Goal: Information Seeking & Learning: Learn about a topic

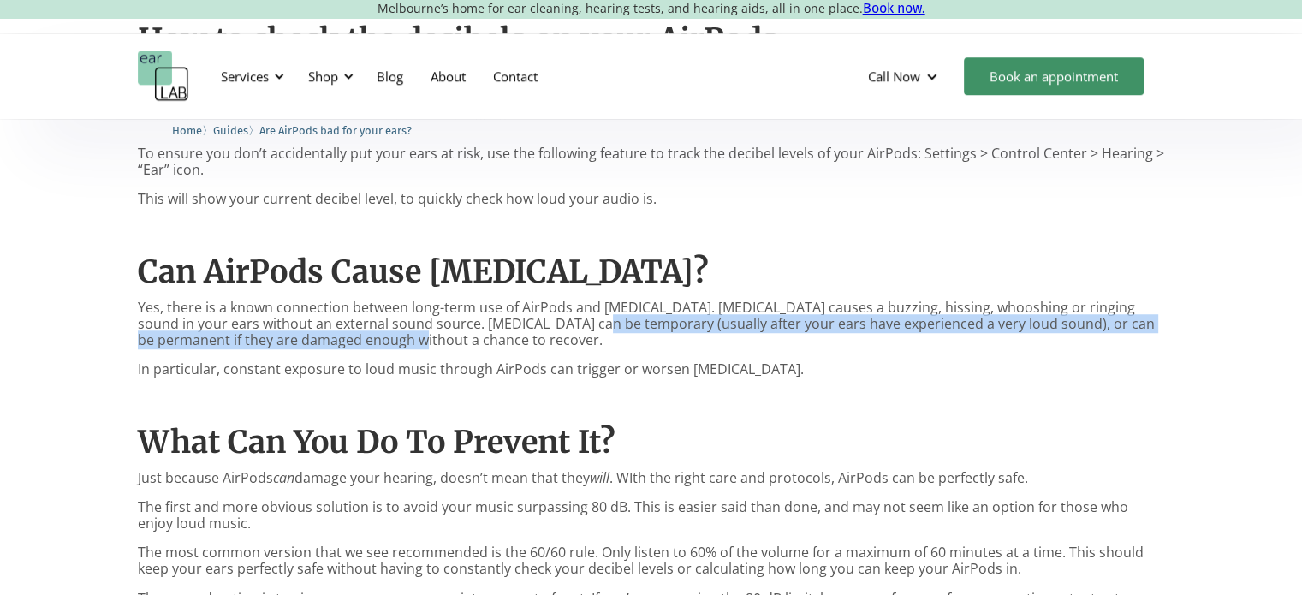
drag, startPoint x: 548, startPoint y: 324, endPoint x: 378, endPoint y: 342, distance: 170.4
click at [378, 342] on p "Yes, there is a known connection between long-term use of AirPods and [MEDICAL_…" at bounding box center [651, 325] width 1027 height 50
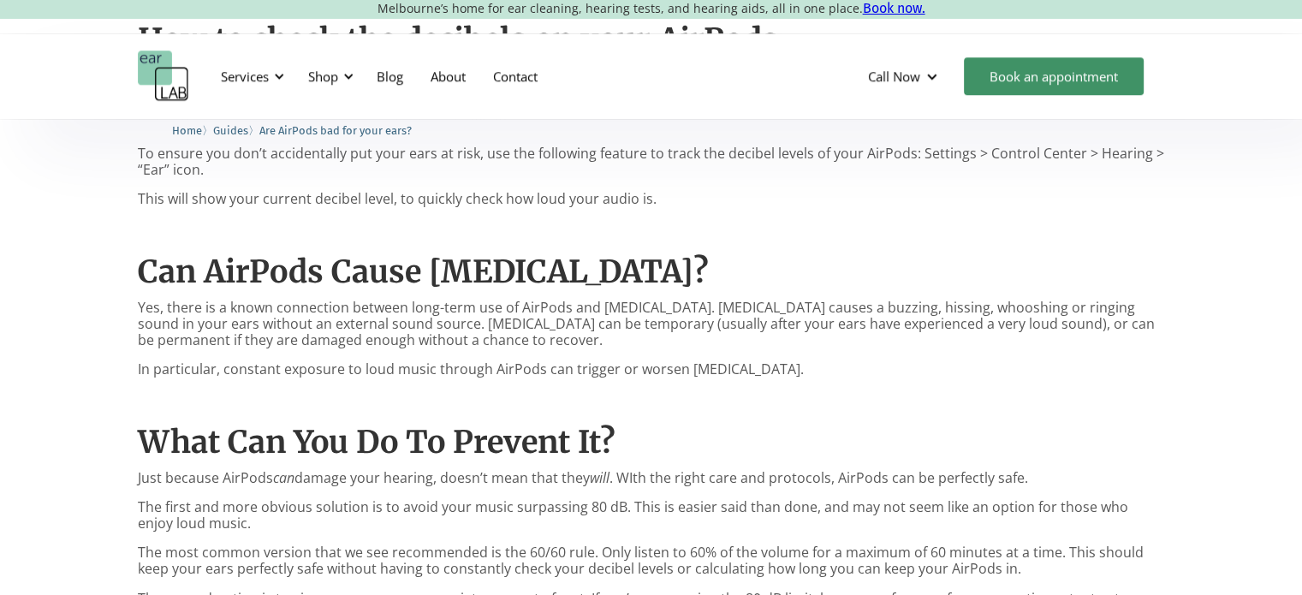
click at [315, 375] on p "In particular, constant exposure to loud music through AirPods can trigger or w…" at bounding box center [651, 369] width 1027 height 16
drag, startPoint x: 163, startPoint y: 366, endPoint x: 281, endPoint y: 365, distance: 117.3
click at [281, 365] on p "In particular, constant exposure to loud music through AirPods can trigger or w…" at bounding box center [651, 369] width 1027 height 16
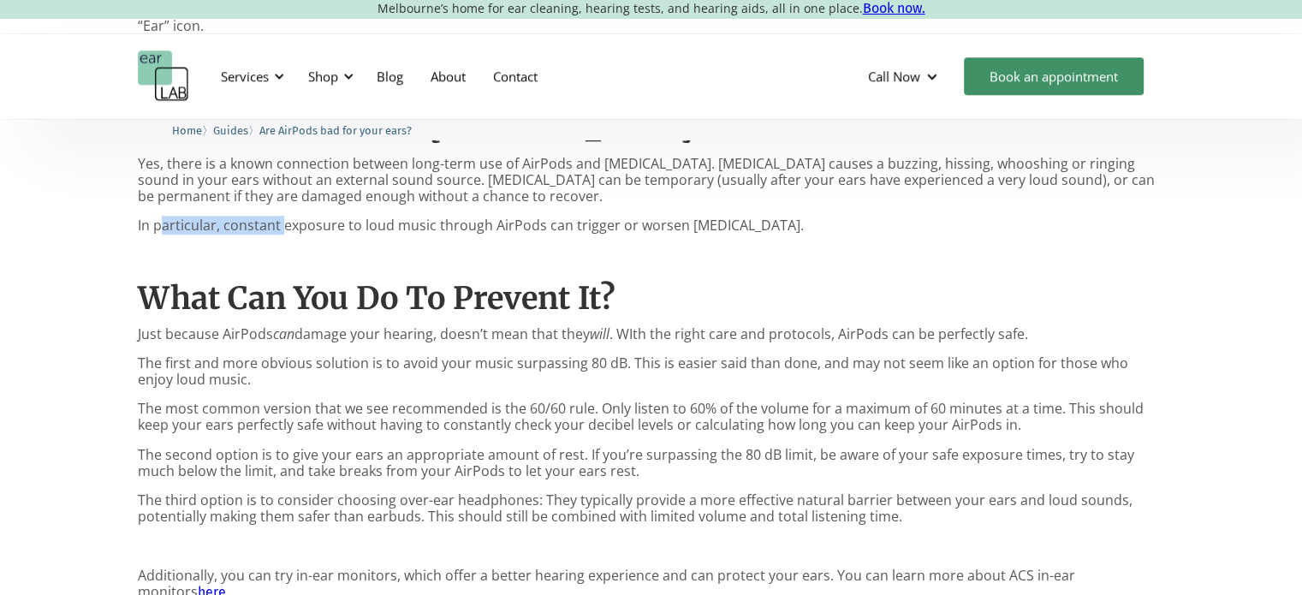
scroll to position [1452, 0]
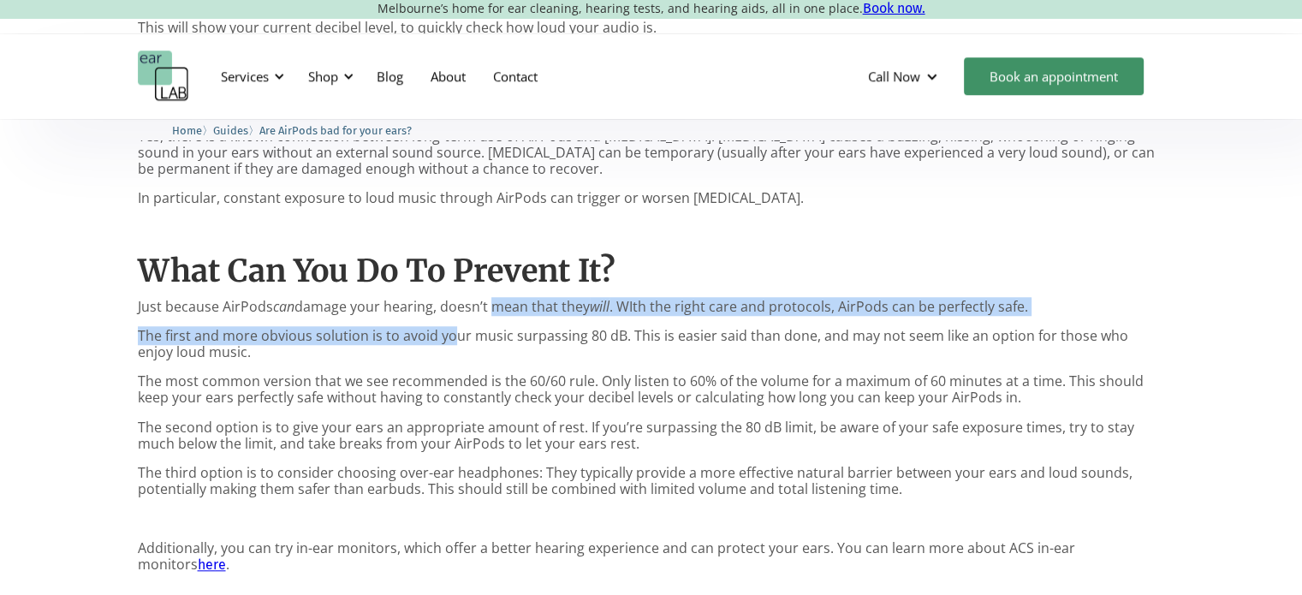
drag, startPoint x: 491, startPoint y: 306, endPoint x: 448, endPoint y: 316, distance: 43.8
click at [448, 316] on div "AirPods are everywhere. With over 100M sold every year, it’s hard to avoid them…" at bounding box center [651, 37] width 1027 height 1155
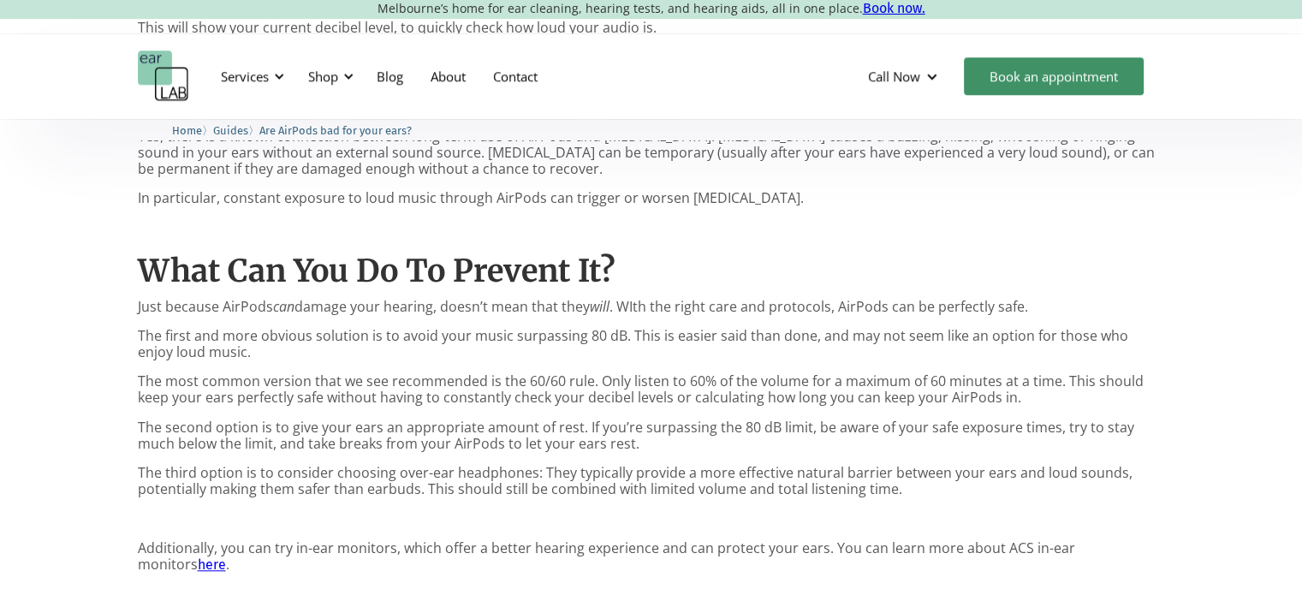
click at [493, 339] on p "The first and more obvious solution is to avoid your music surpassing 80 dB. Th…" at bounding box center [651, 344] width 1027 height 33
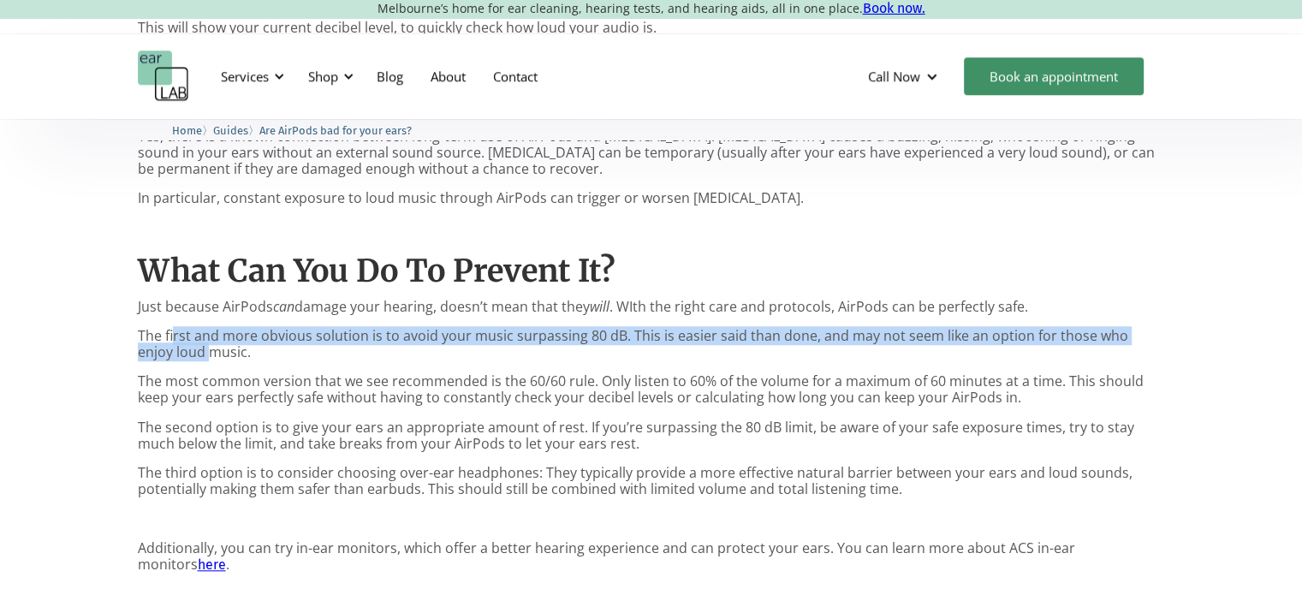
drag, startPoint x: 175, startPoint y: 335, endPoint x: 171, endPoint y: 353, distance: 18.3
click at [171, 353] on p "The first and more obvious solution is to avoid your music surpassing 80 dB. Th…" at bounding box center [651, 344] width 1027 height 33
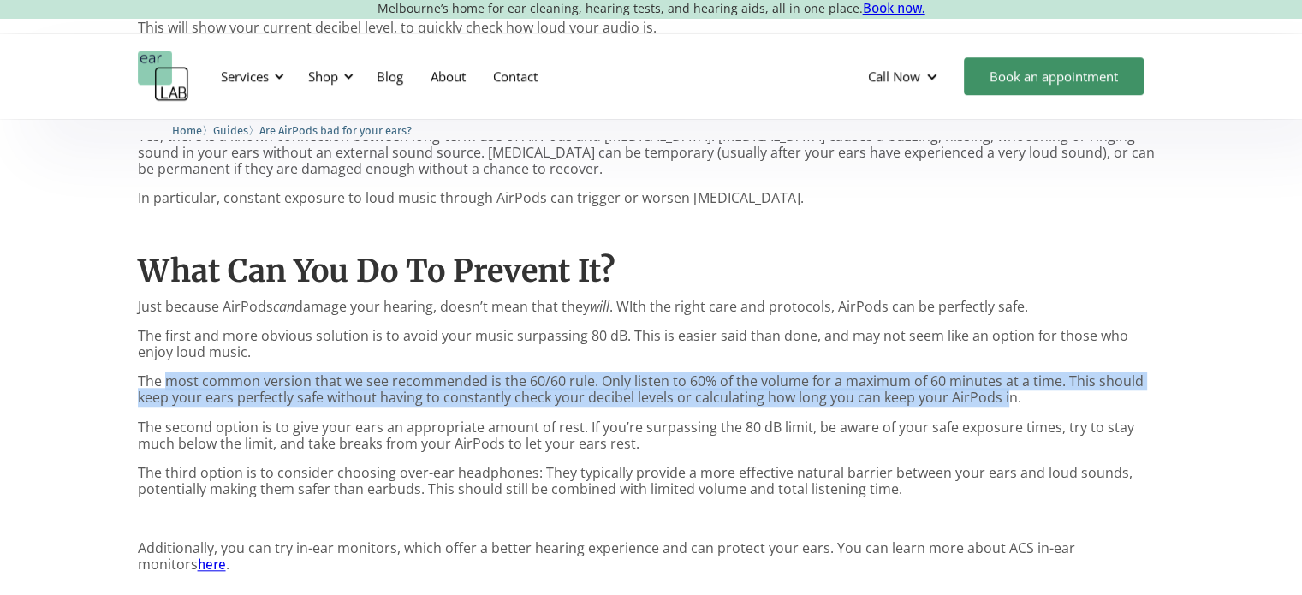
drag, startPoint x: 169, startPoint y: 380, endPoint x: 893, endPoint y: 401, distance: 725.2
click at [996, 398] on p "The most common version that we see recommended is the 60/60 rule. Only listen …" at bounding box center [651, 389] width 1027 height 33
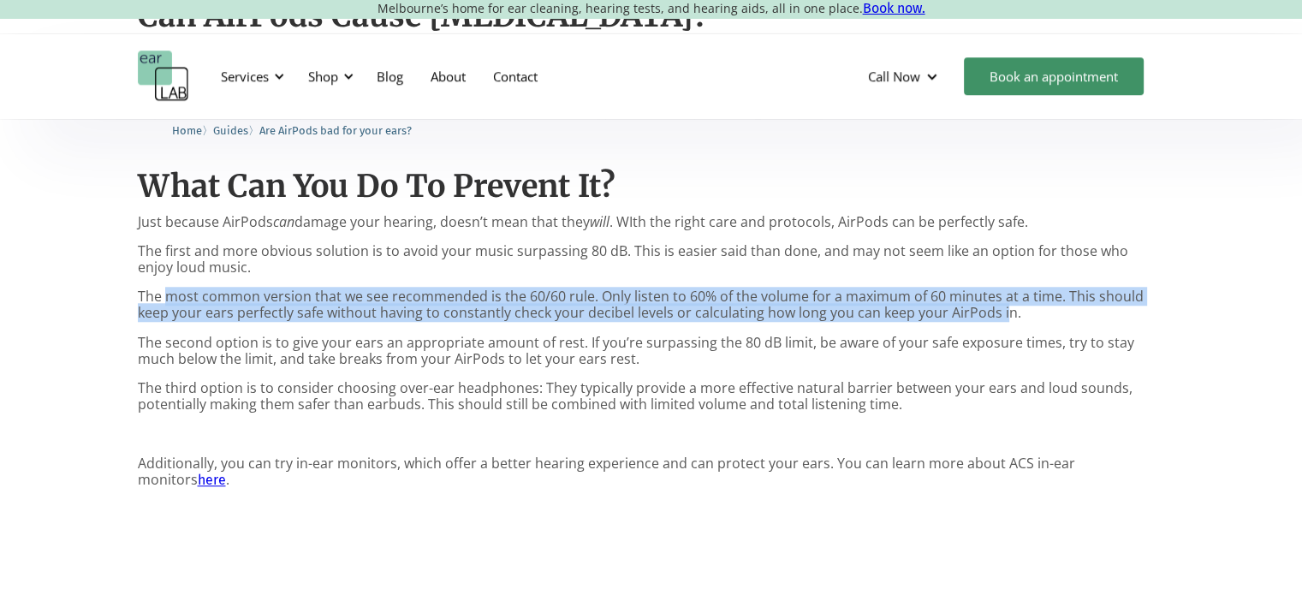
scroll to position [1538, 0]
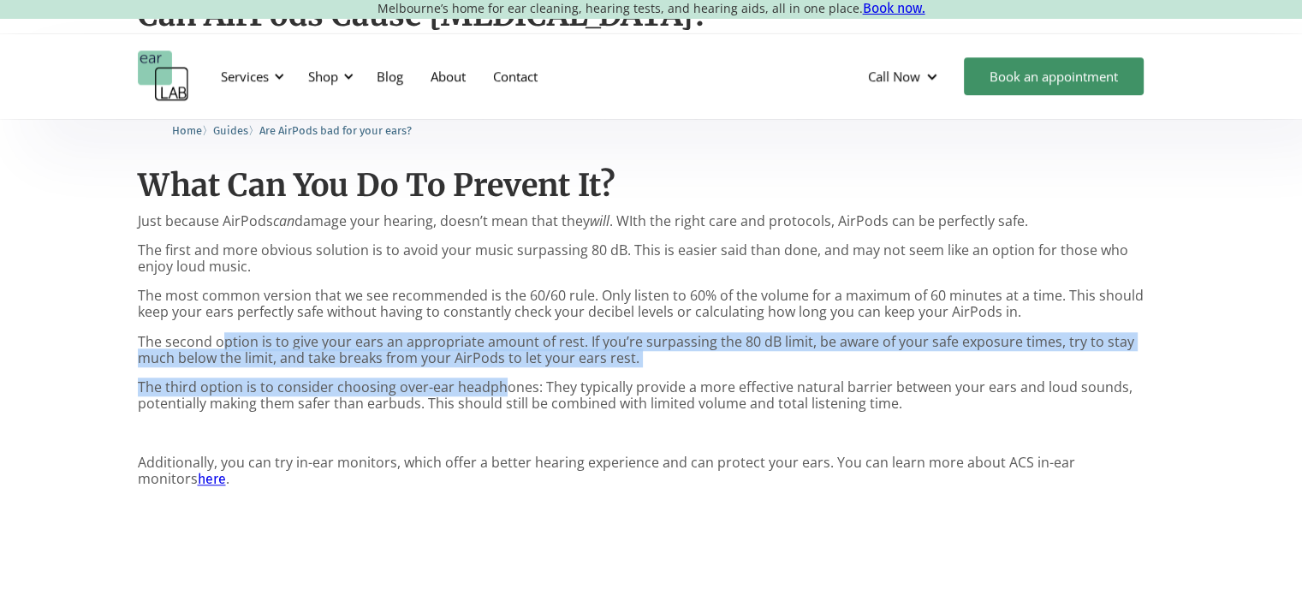
drag, startPoint x: 223, startPoint y: 347, endPoint x: 502, endPoint y: 369, distance: 280.7
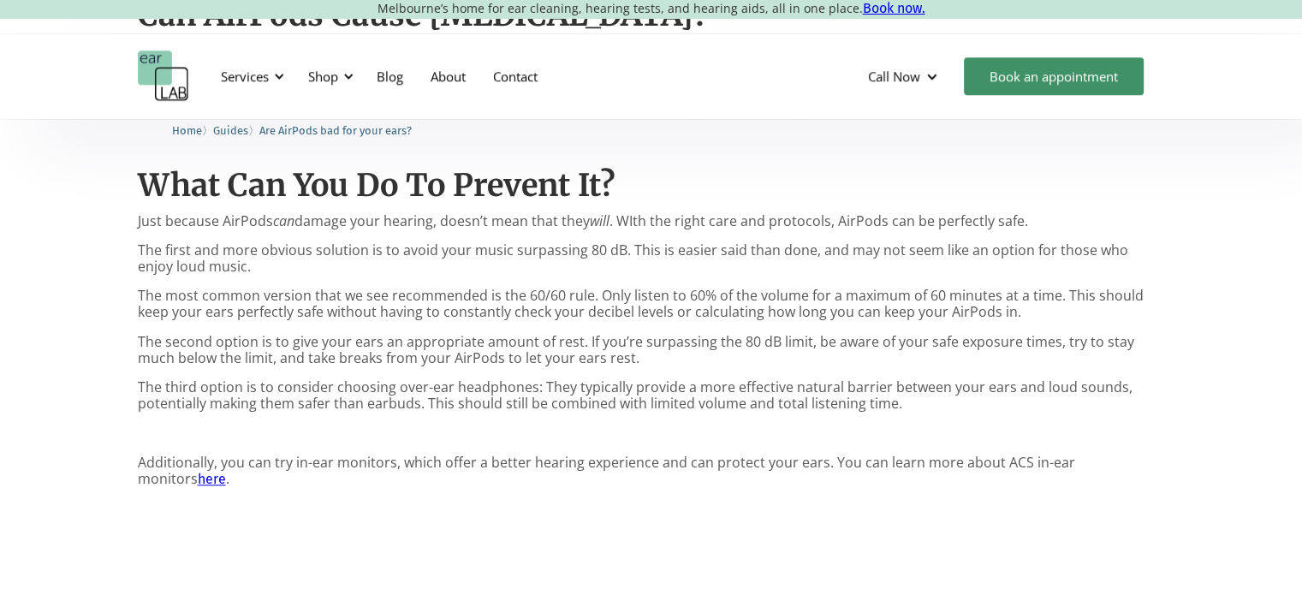
click at [407, 399] on p "The third option is to consider choosing over-ear headphones: They typically pr…" at bounding box center [651, 395] width 1027 height 33
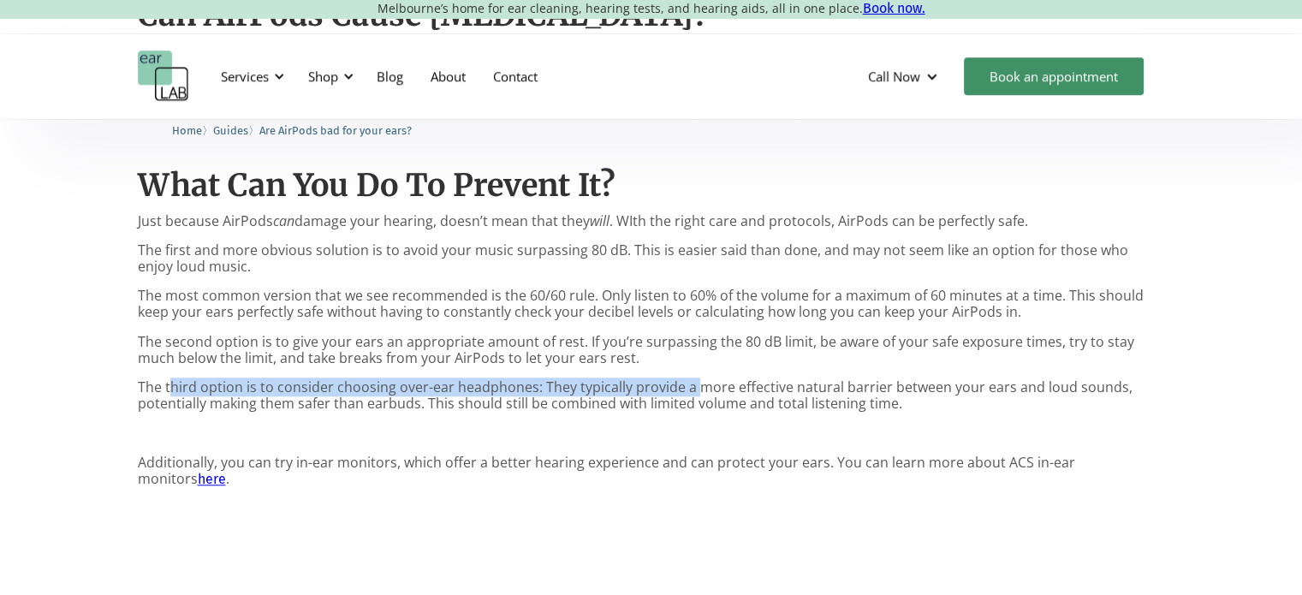
drag, startPoint x: 168, startPoint y: 389, endPoint x: 695, endPoint y: 382, distance: 527.2
click at [695, 382] on p "The third option is to consider choosing over-ear headphones: They typically pr…" at bounding box center [651, 395] width 1027 height 33
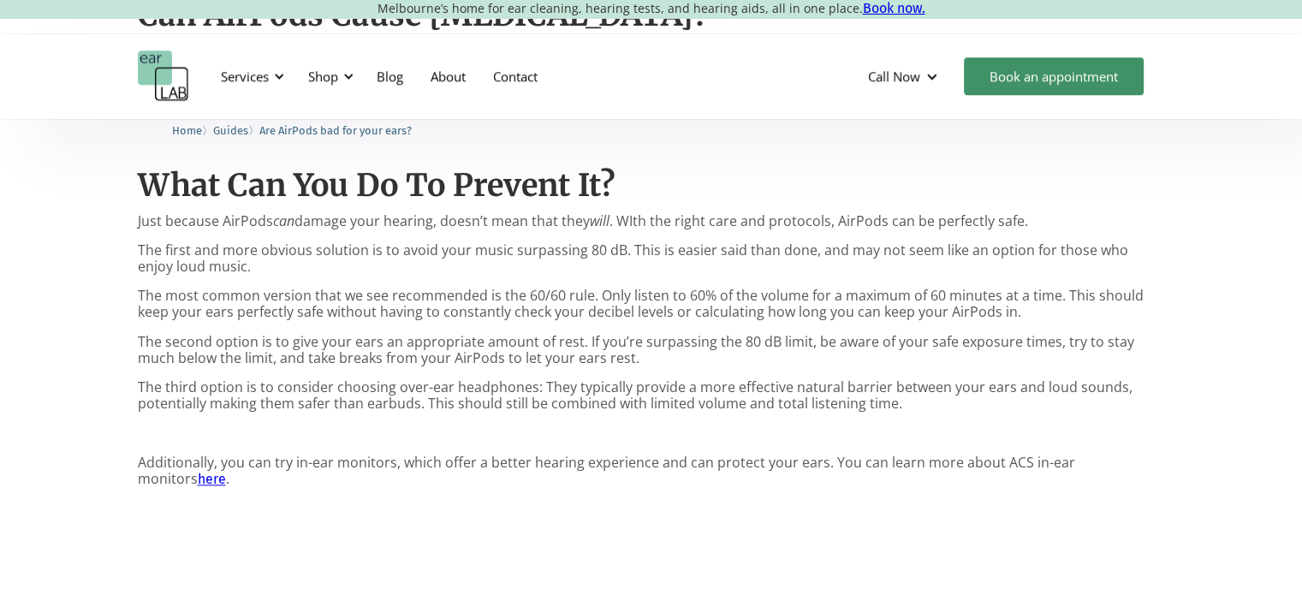
drag, startPoint x: 785, startPoint y: 400, endPoint x: 694, endPoint y: 389, distance: 91.3
click at [783, 400] on p "The third option is to consider choosing over-ear headphones: They typically pr…" at bounding box center [651, 395] width 1027 height 33
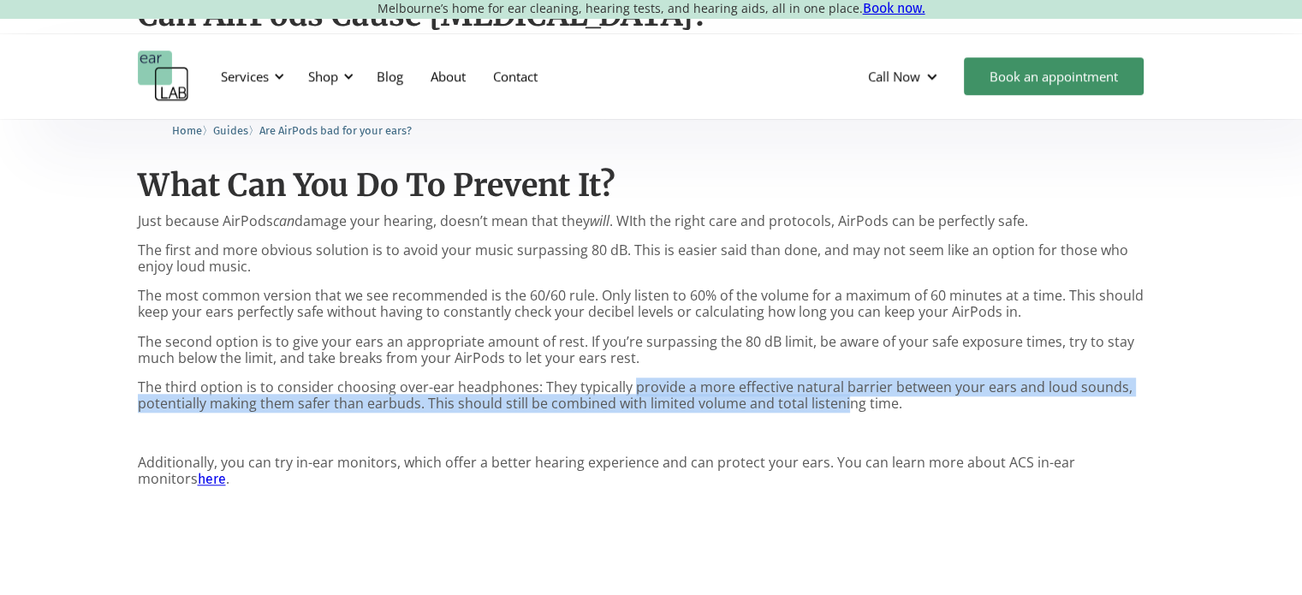
drag, startPoint x: 626, startPoint y: 383, endPoint x: 842, endPoint y: 403, distance: 217.4
click at [842, 403] on p "The third option is to consider choosing over-ear headphones: They typically pr…" at bounding box center [651, 395] width 1027 height 33
